Goal: Task Accomplishment & Management: Use online tool/utility

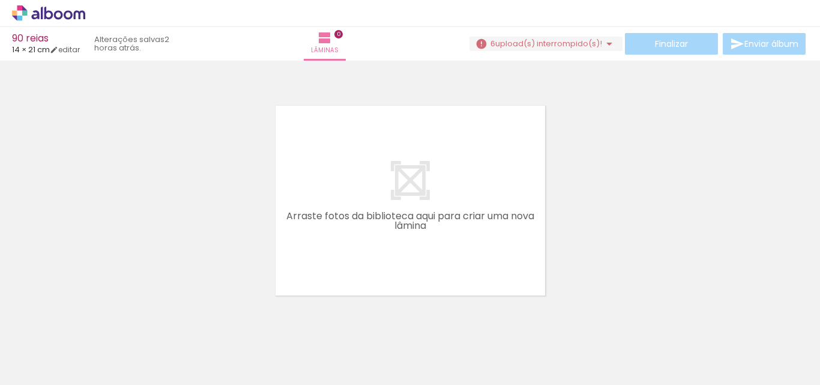
scroll to position [0, 2037]
click at [455, 238] on quentale-layouter at bounding box center [410, 200] width 290 height 210
